Goal: Information Seeking & Learning: Learn about a topic

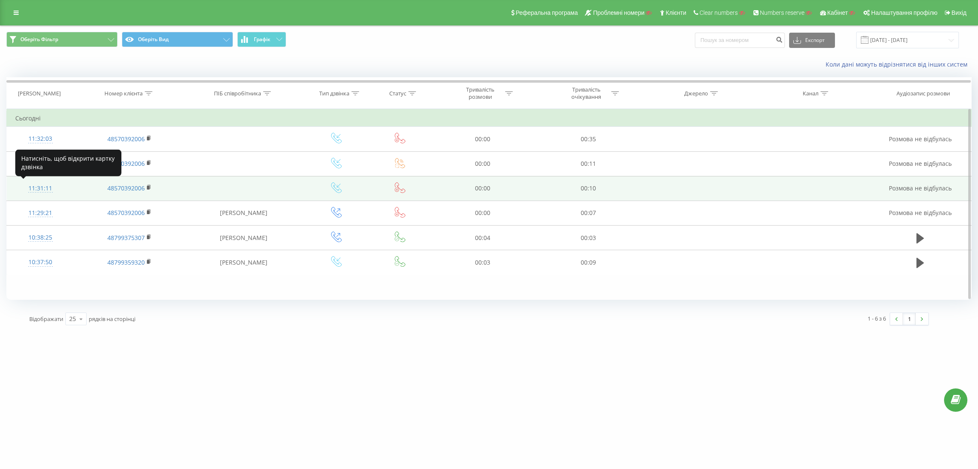
click at [49, 187] on div "11:31:11" at bounding box center [40, 188] width 51 height 17
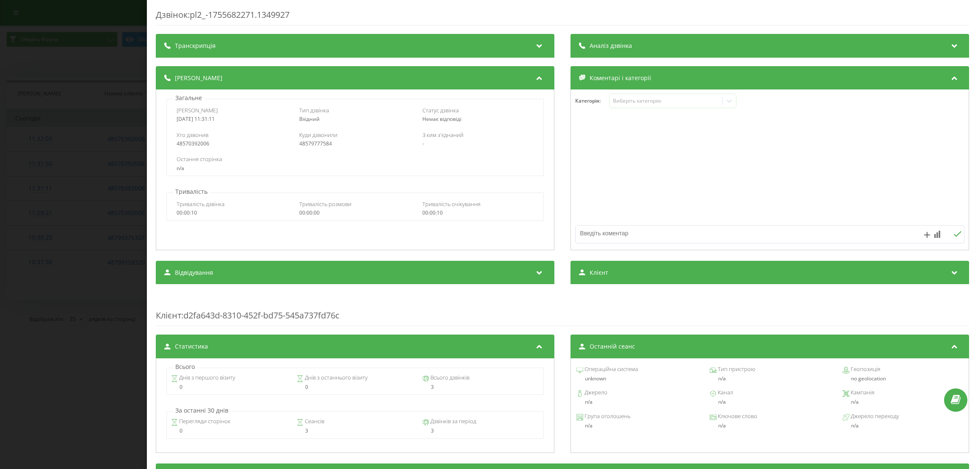
click at [123, 197] on div "Дзвінок : pl2_-1755682271.1349927 Транскрипція Для AI-аналізу майбутніх дзвінкі…" at bounding box center [489, 234] width 978 height 469
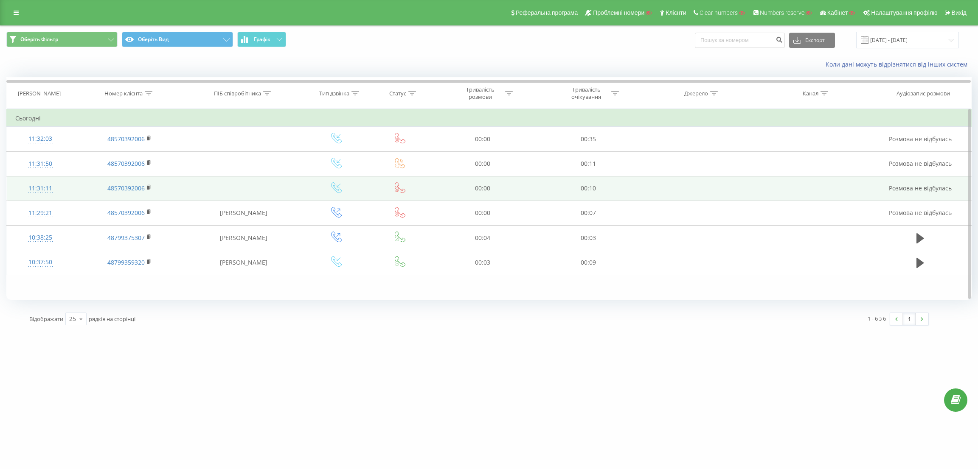
click at [52, 187] on div "11:31:11" at bounding box center [40, 188] width 51 height 17
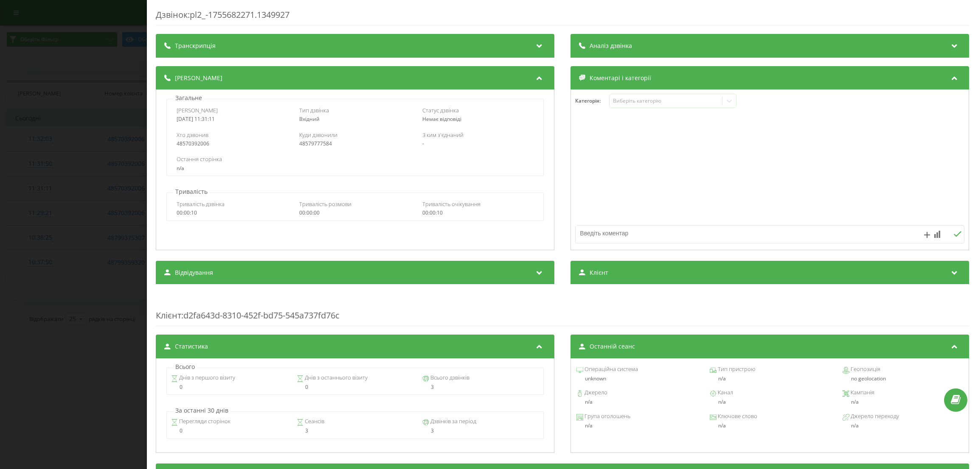
click at [161, 129] on div "Загальне Дата дзвінка [DATE] 11:31:11 Тип дзвінка Вхідний Статус дзвінка Немає …" at bounding box center [354, 135] width 389 height 82
click at [121, 150] on div "Дзвінок : pl2_-1755682271.1349927 Транскрипція Для AI-аналізу майбутніх дзвінкі…" at bounding box center [489, 234] width 978 height 469
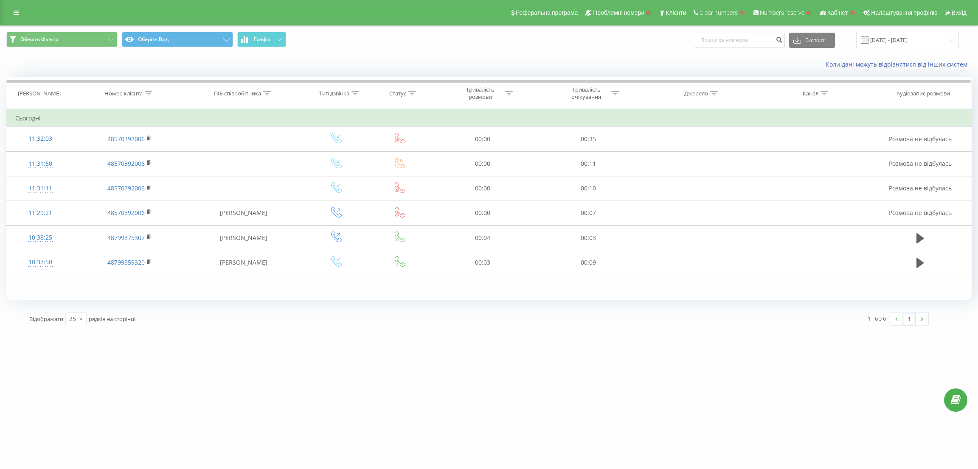
click at [27, 11] on div "Реферальна програма Проблемні номери Клієнти Clear numbers Numbers reserve Кабі…" at bounding box center [489, 12] width 978 height 25
click at [19, 12] on link at bounding box center [15, 13] width 15 height 12
